Goal: Find specific page/section: Find specific page/section

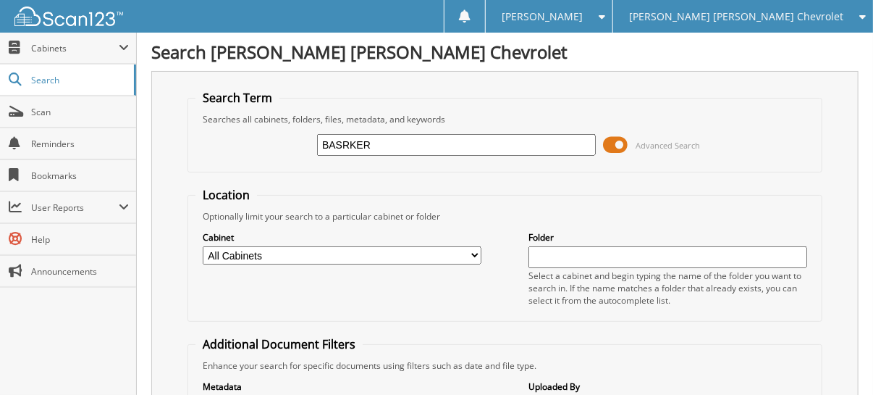
type input "BASRKER"
click at [342, 138] on input "BASRKER" at bounding box center [456, 145] width 279 height 22
type input "BARKER"
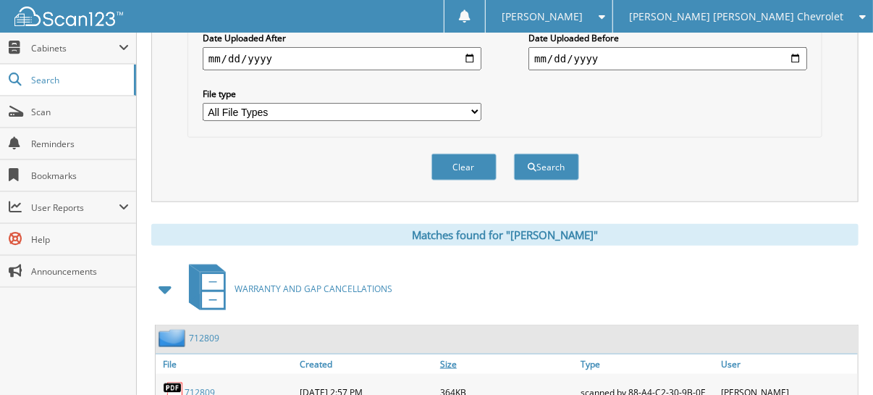
scroll to position [579, 0]
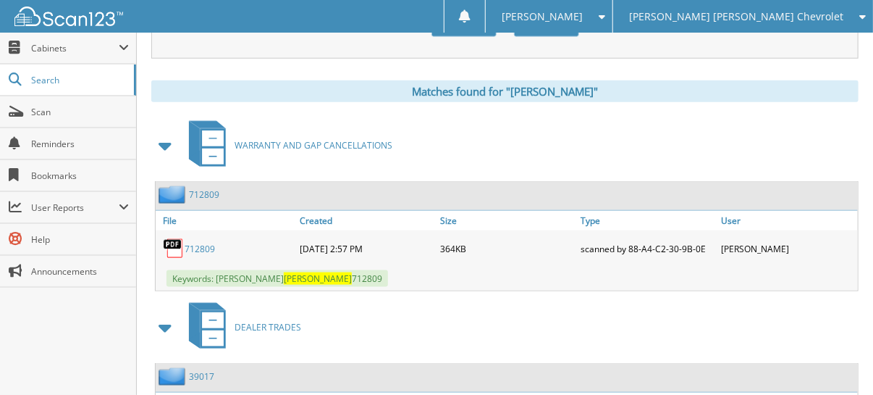
click at [196, 243] on link "712809" at bounding box center [200, 249] width 30 height 12
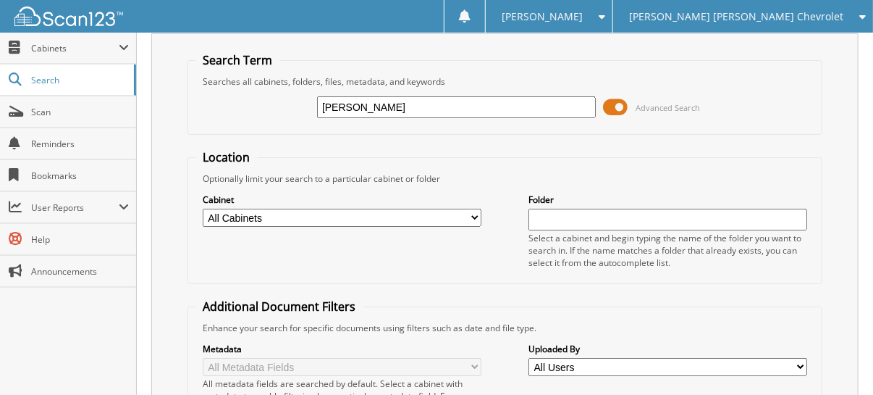
scroll to position [0, 0]
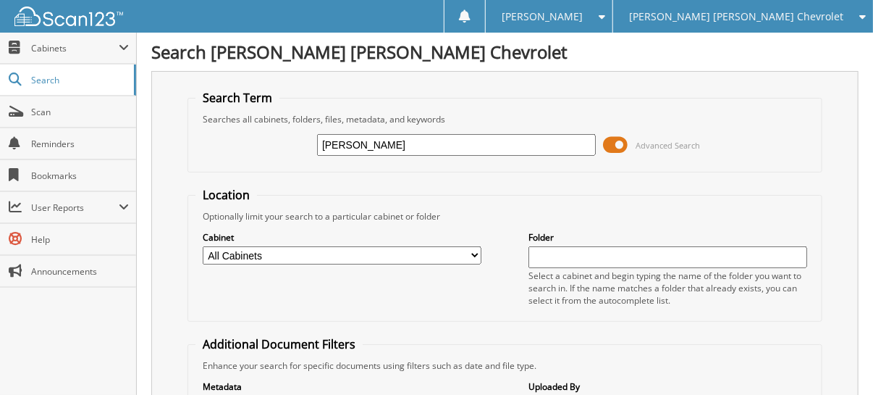
drag, startPoint x: 426, startPoint y: 146, endPoint x: 222, endPoint y: 132, distance: 204.6
click at [222, 132] on div "BARKER Advanced Search" at bounding box center [504, 144] width 619 height 39
type input "095114"
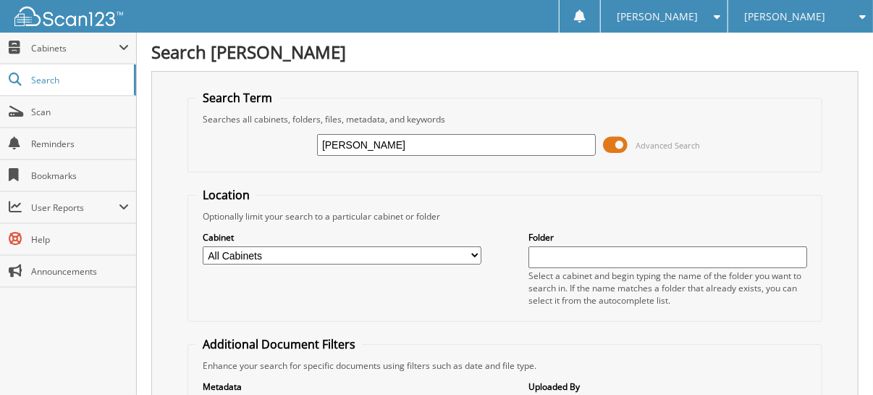
type input "[PERSON_NAME]"
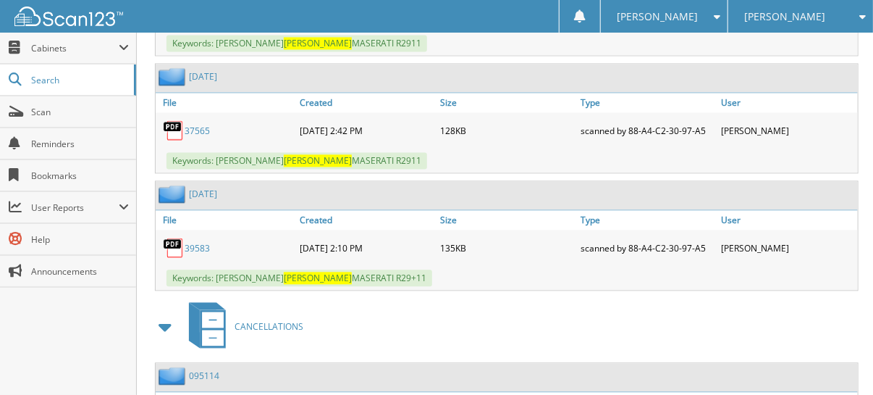
scroll to position [12018, 0]
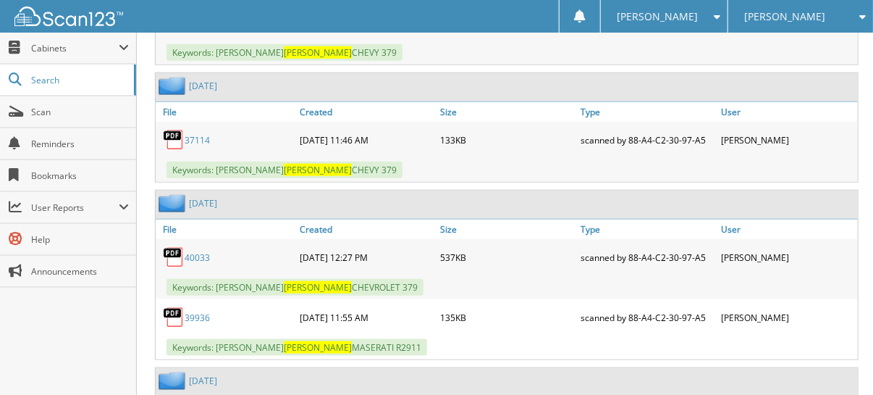
scroll to position [11366, 0]
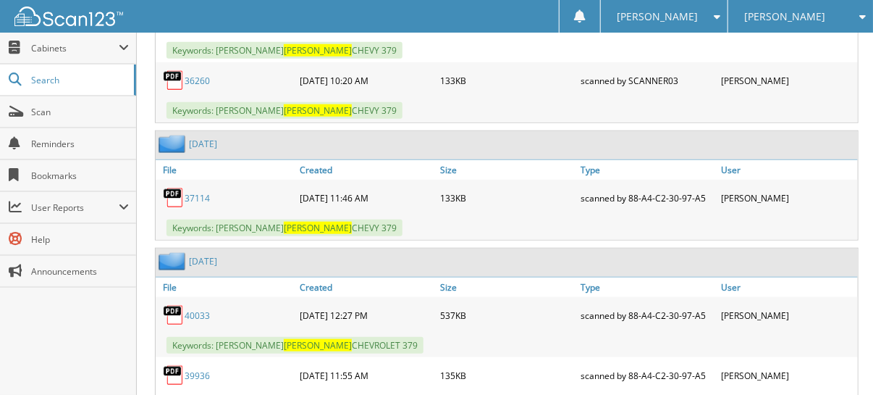
click at [818, 17] on div "[PERSON_NAME]" at bounding box center [801, 16] width 130 height 33
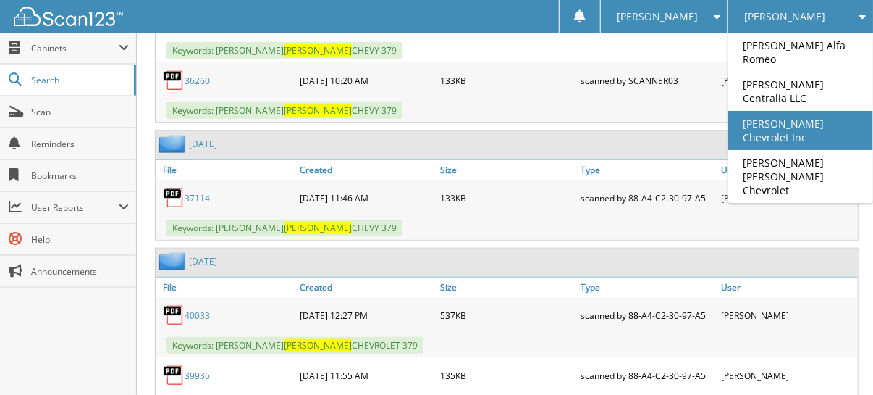
click at [814, 111] on link "[PERSON_NAME] Chevrolet Inc" at bounding box center [800, 130] width 145 height 39
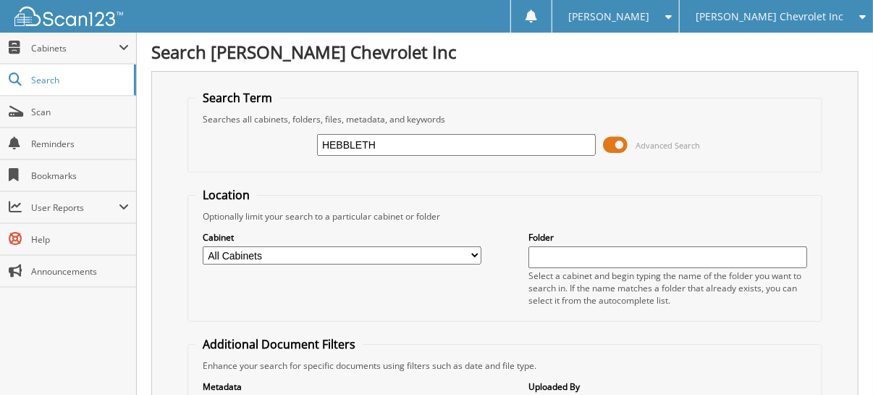
type input "HEBBLETH"
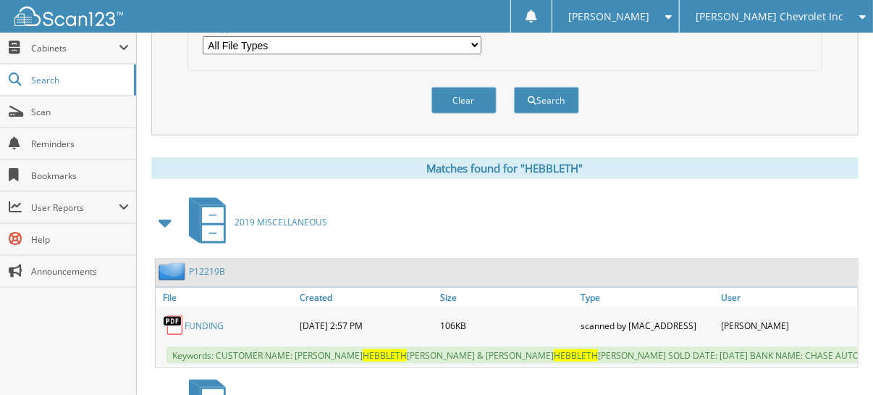
scroll to position [579, 0]
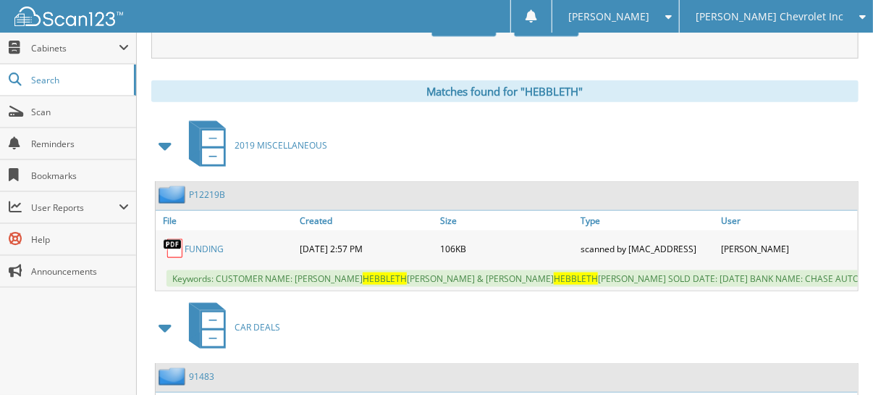
click at [161, 132] on span at bounding box center [166, 145] width 20 height 26
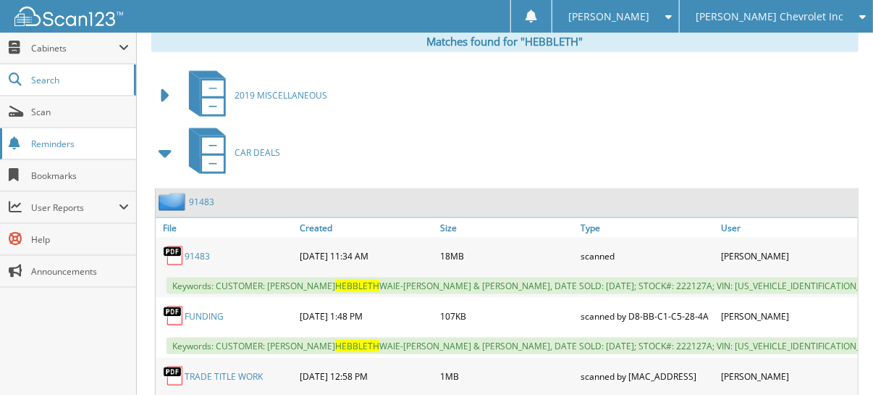
scroll to position [651, 0]
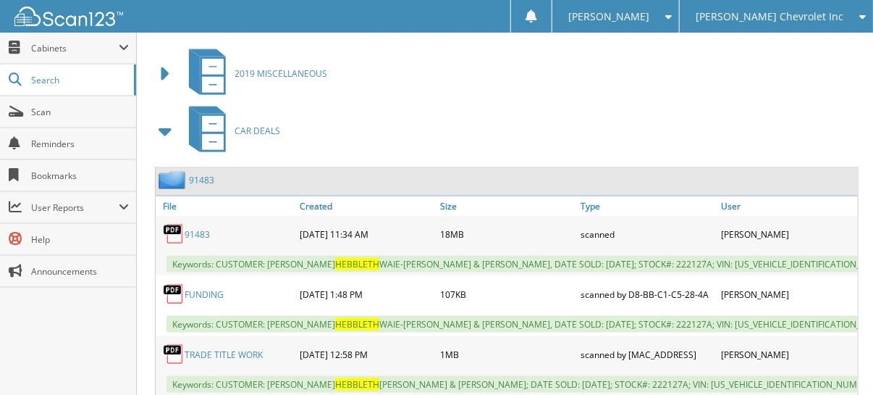
click at [167, 118] on span at bounding box center [166, 131] width 20 height 26
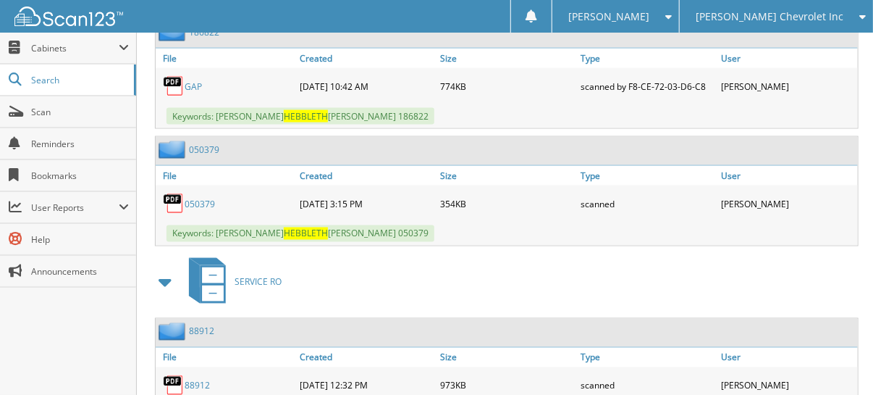
scroll to position [869, 0]
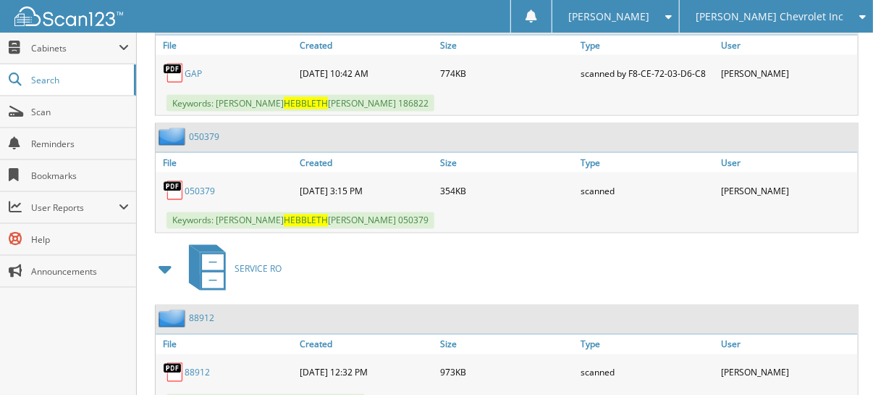
click at [170, 256] on span at bounding box center [166, 269] width 20 height 26
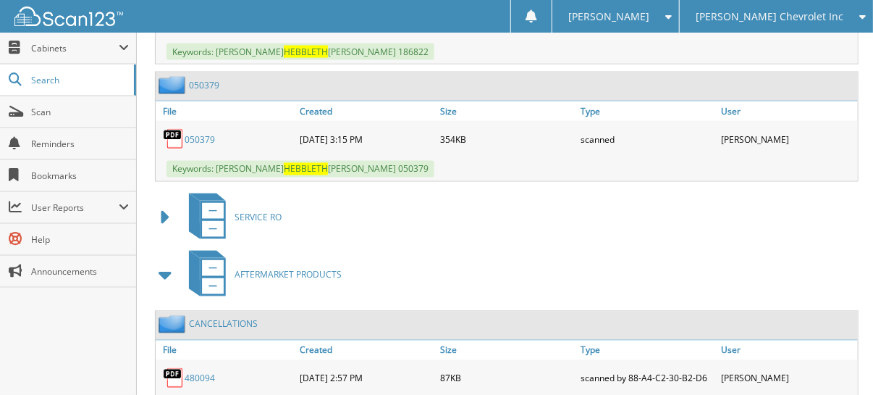
scroll to position [964, 0]
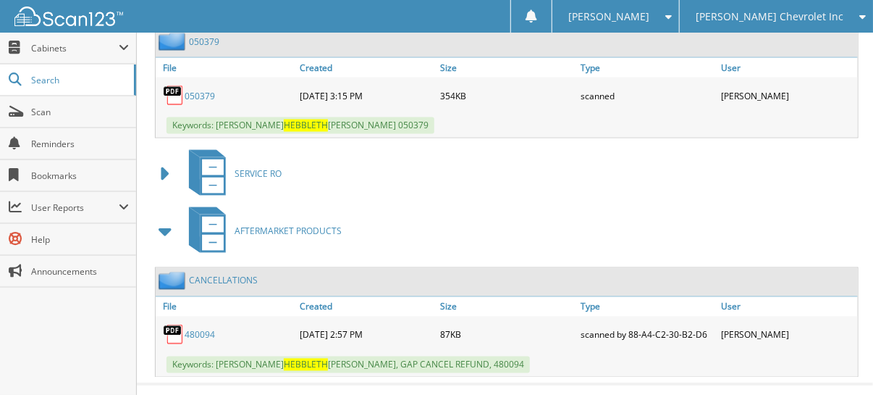
click at [774, 16] on span "[PERSON_NAME] Chevrolet Inc" at bounding box center [770, 16] width 148 height 9
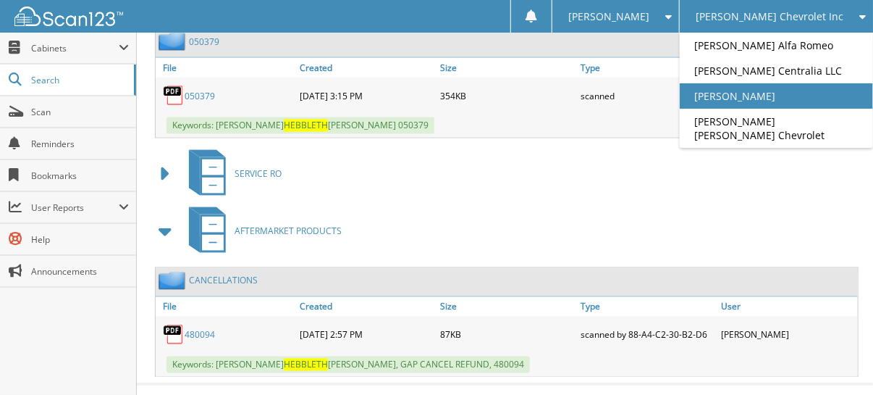
click at [825, 97] on link "[PERSON_NAME]" at bounding box center [776, 95] width 193 height 25
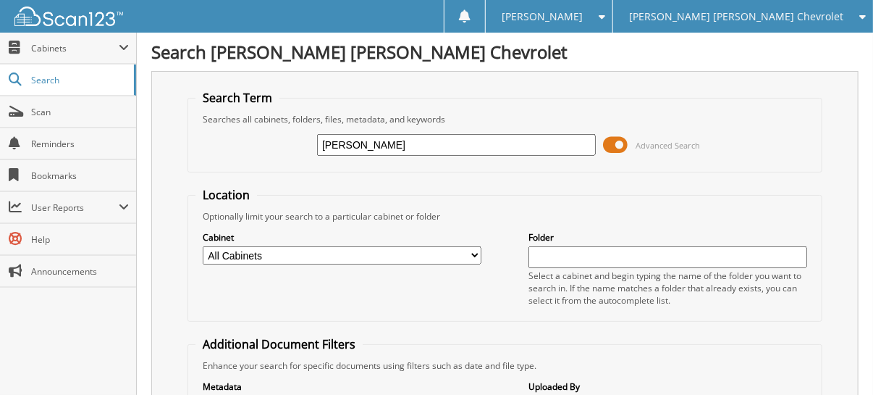
type input "[PERSON_NAME]"
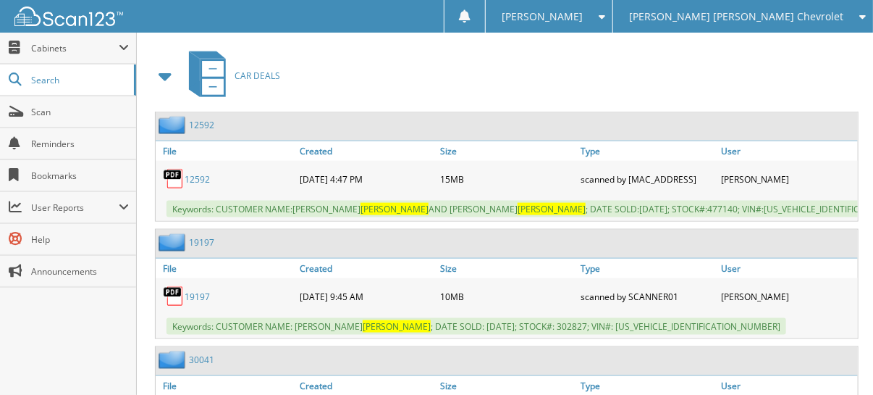
scroll to position [579, 0]
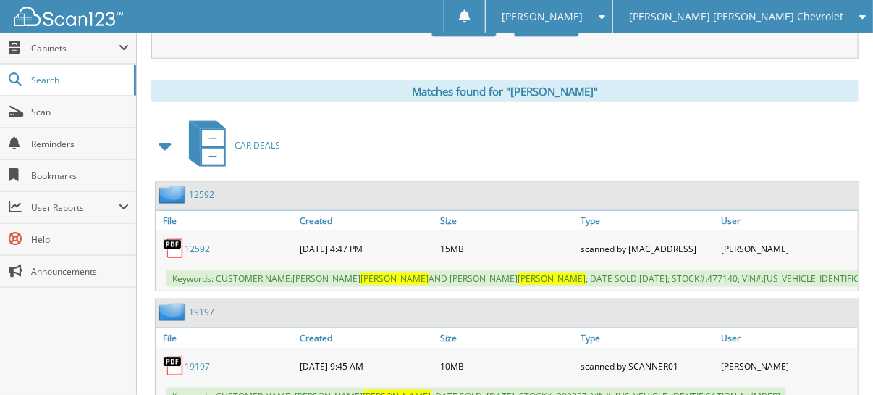
click at [165, 132] on span at bounding box center [166, 145] width 20 height 26
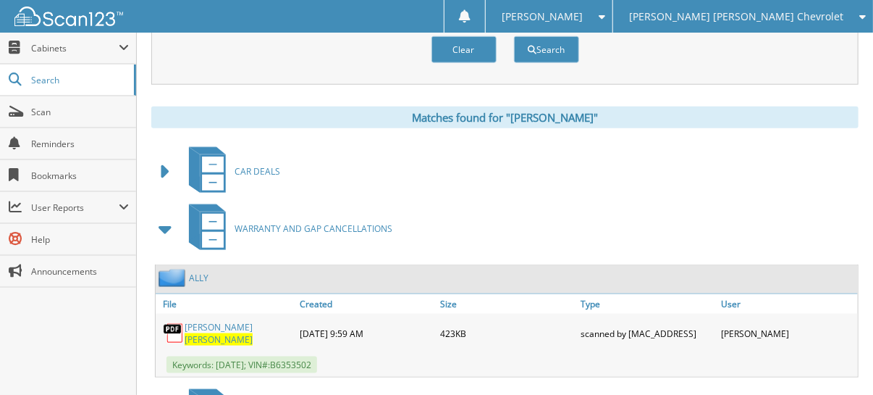
scroll to position [507, 0]
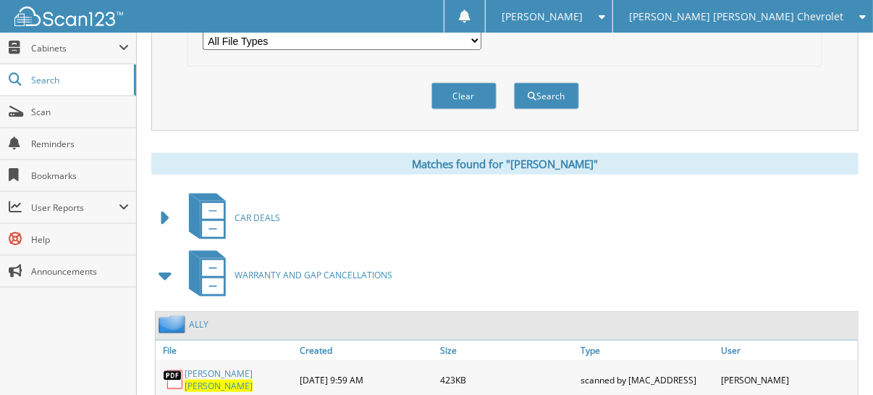
click at [159, 206] on span at bounding box center [166, 218] width 20 height 26
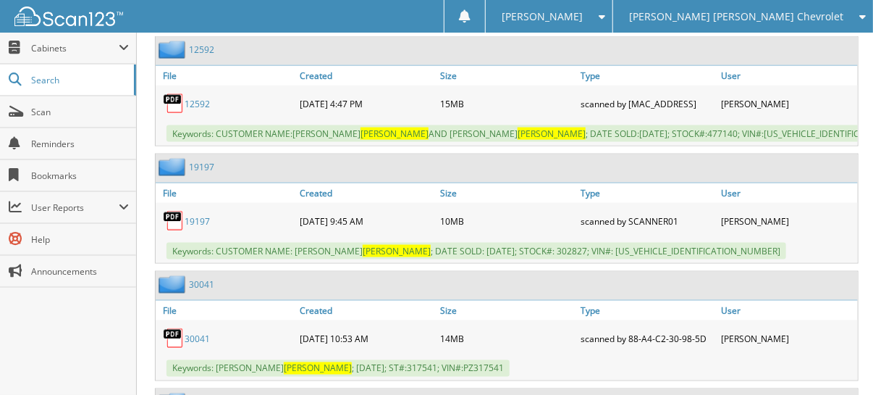
scroll to position [940, 0]
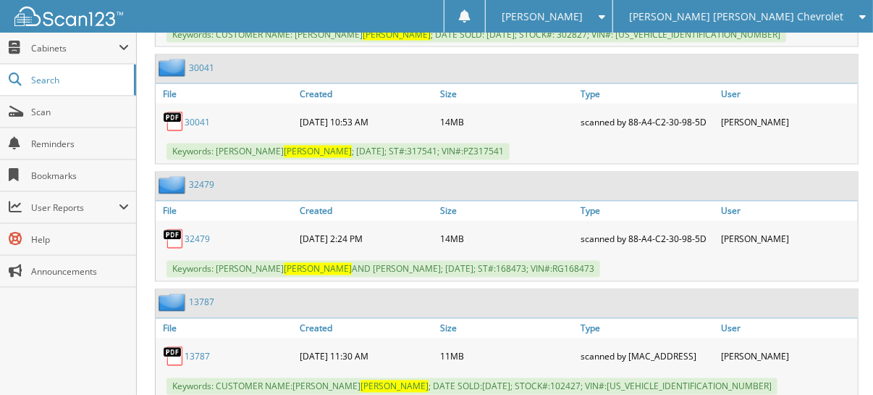
click at [197, 233] on link "32479" at bounding box center [197, 239] width 25 height 12
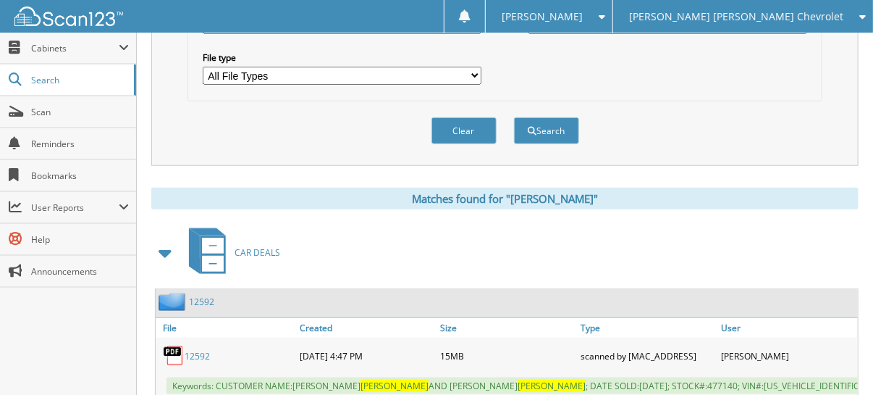
scroll to position [434, 0]
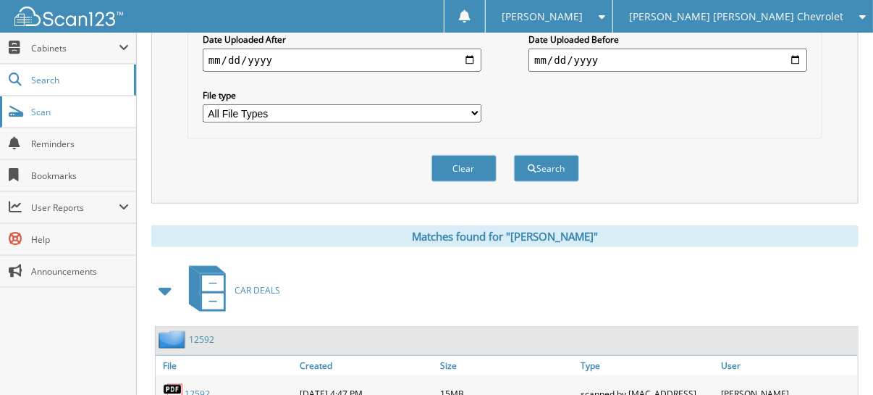
click at [86, 106] on span "Scan" at bounding box center [80, 112] width 98 height 12
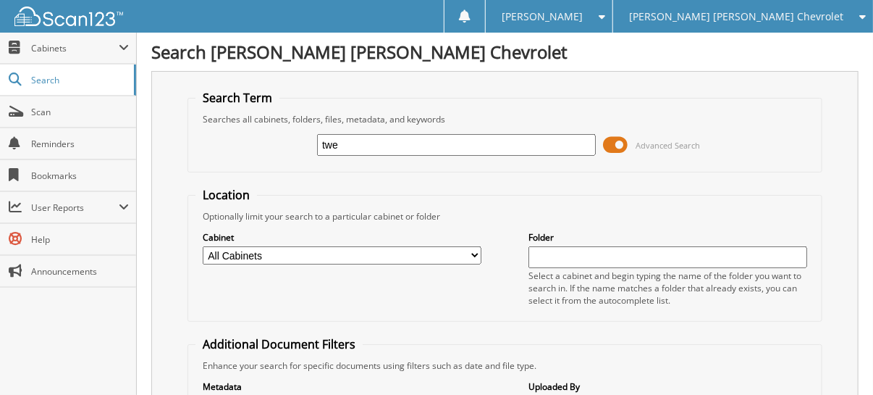
type input "twe"
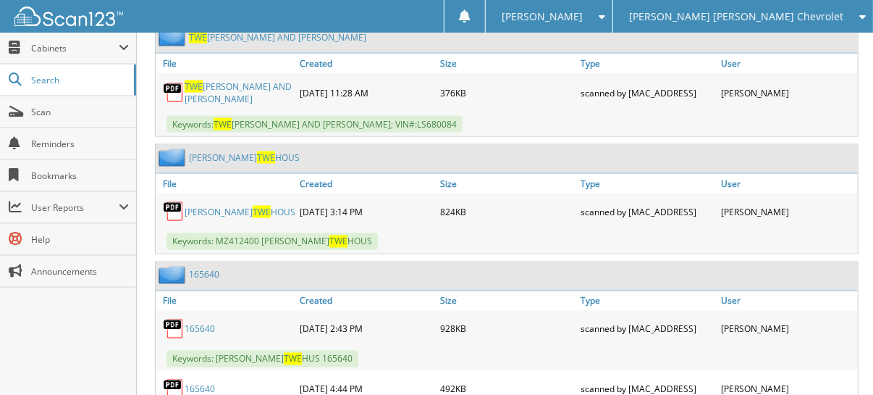
scroll to position [1158, 0]
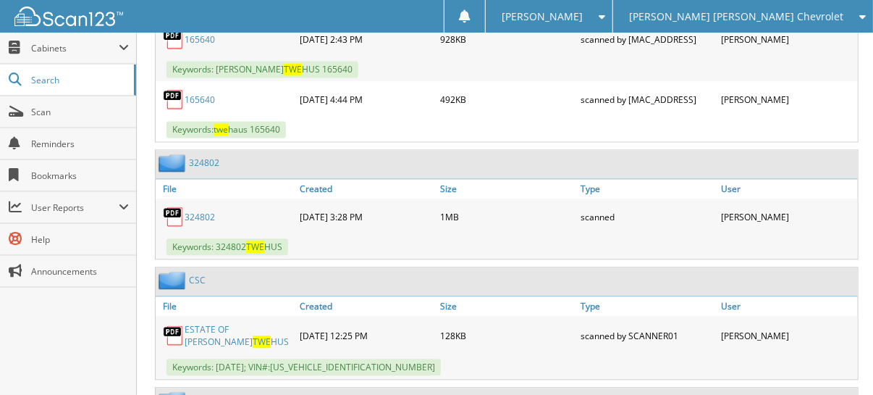
click at [196, 211] on link "324802" at bounding box center [200, 217] width 30 height 12
click at [203, 202] on div "324802" at bounding box center [226, 216] width 140 height 29
click at [198, 211] on link "324802" at bounding box center [200, 217] width 30 height 12
click at [203, 211] on link "324802" at bounding box center [200, 217] width 30 height 12
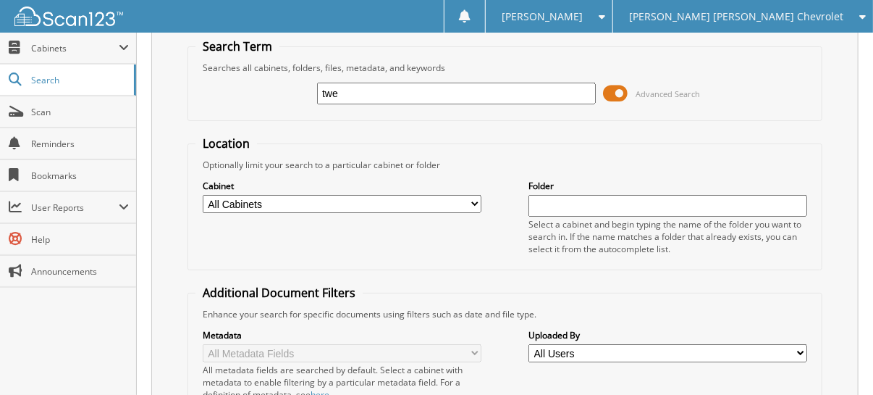
scroll to position [0, 0]
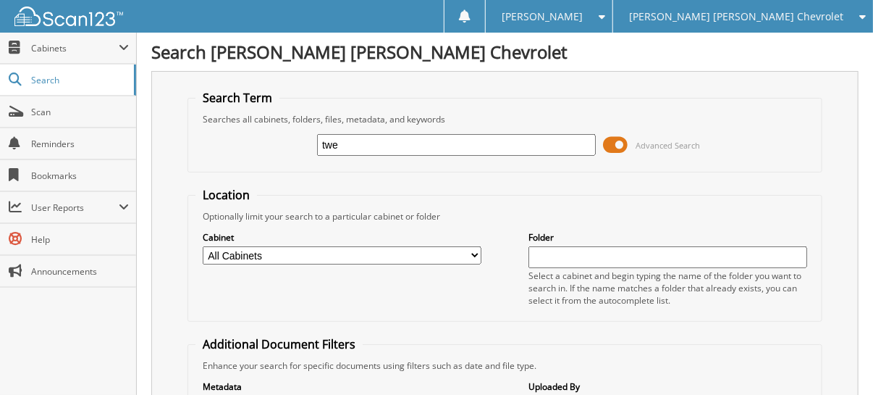
click at [471, 142] on input "twe" at bounding box center [456, 145] width 279 height 22
type input "long"
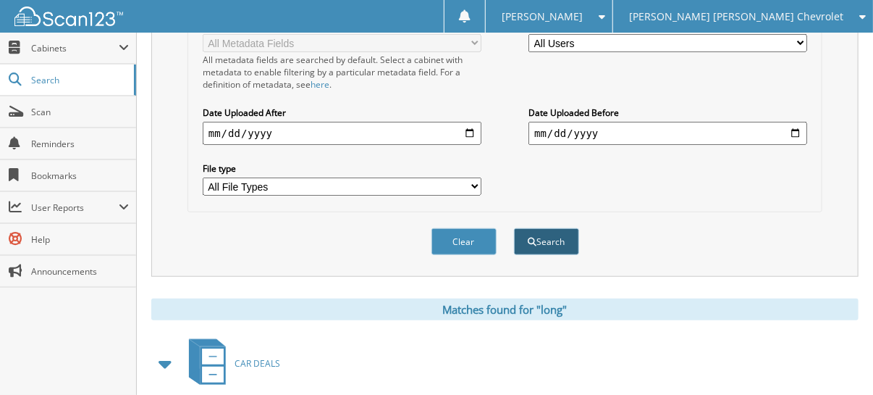
scroll to position [579, 0]
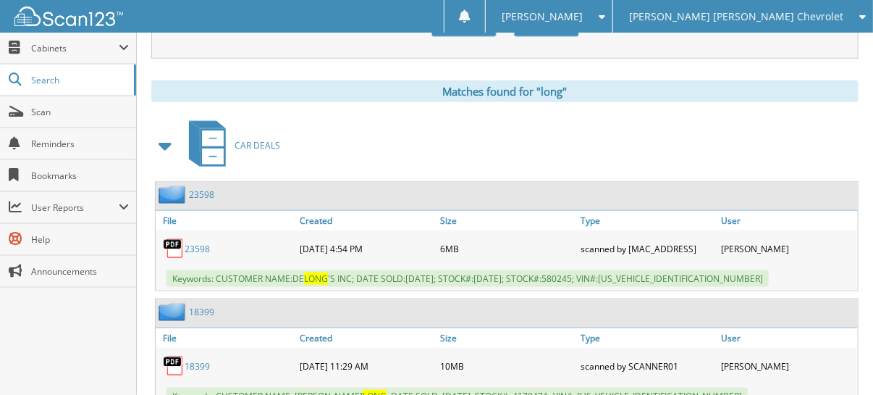
click at [165, 133] on span at bounding box center [166, 145] width 20 height 26
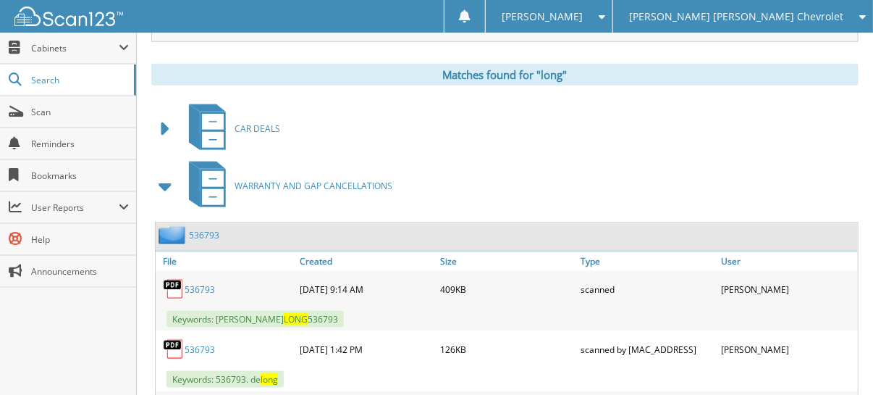
scroll to position [434, 0]
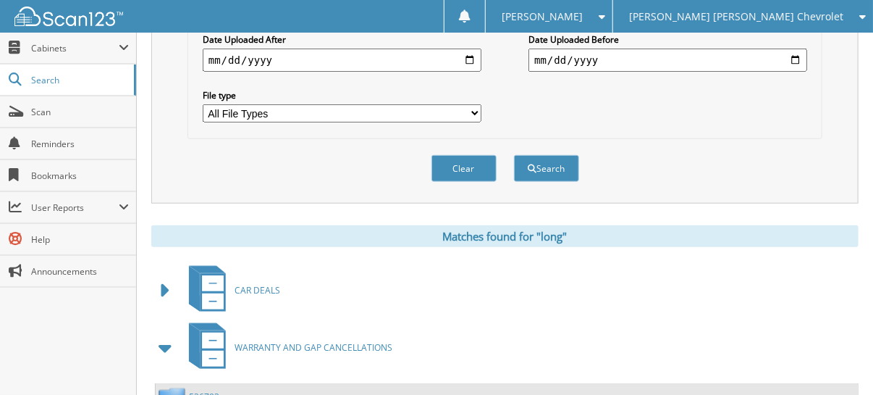
click at [779, 20] on span "[PERSON_NAME] [PERSON_NAME] Chevrolet" at bounding box center [736, 16] width 214 height 9
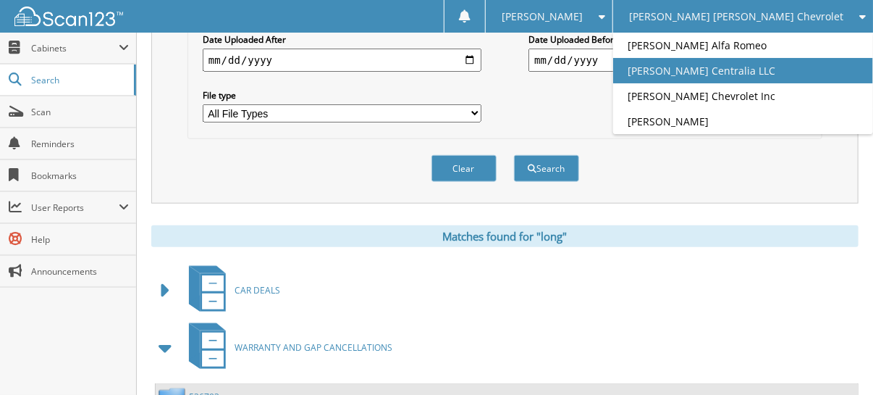
click at [778, 72] on link "[PERSON_NAME] Centralia LLC" at bounding box center [743, 70] width 260 height 25
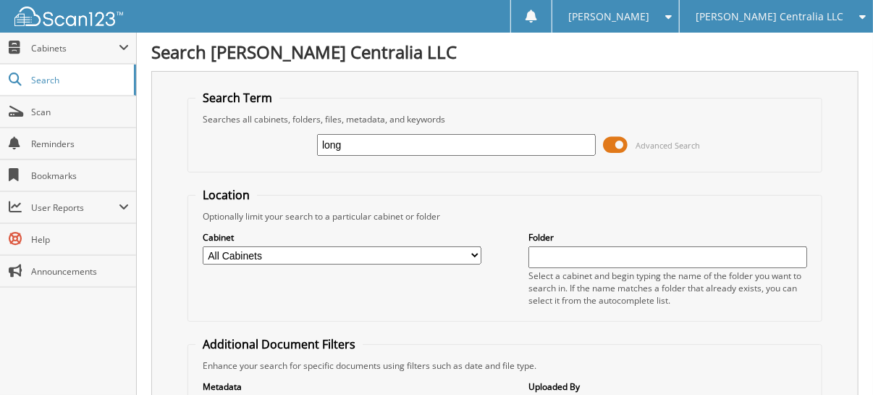
type input "long"
